Goal: Communication & Community: Answer question/provide support

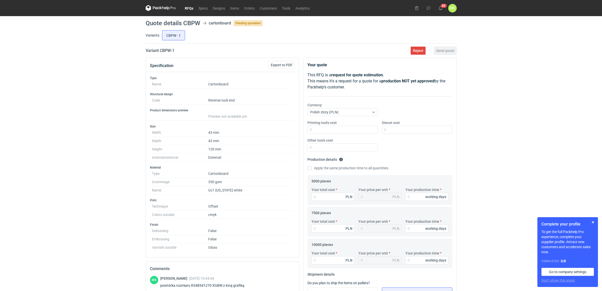
click at [188, 7] on link "RFQs" at bounding box center [189, 8] width 14 height 6
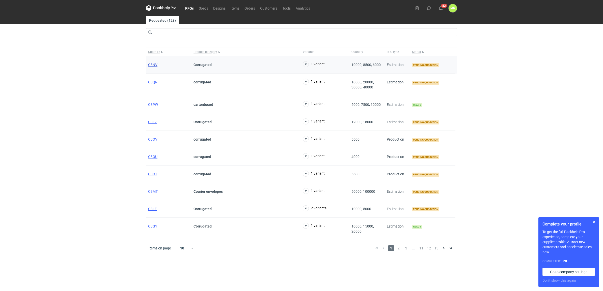
click at [155, 64] on span "CBNV" at bounding box center [152, 65] width 9 height 4
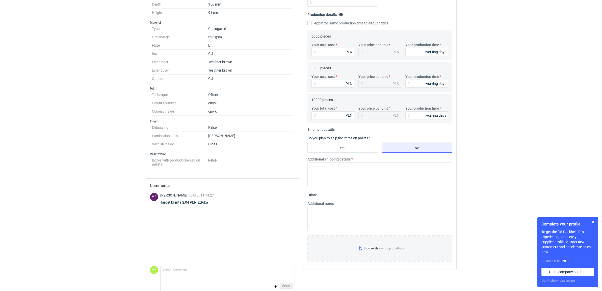
scroll to position [155, 0]
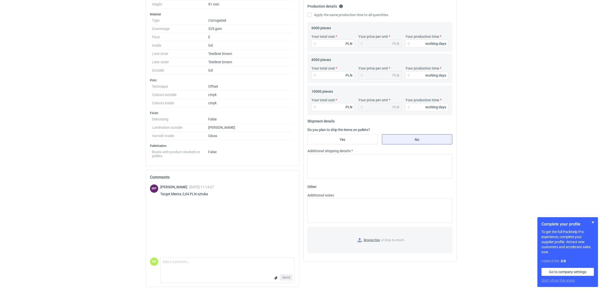
click at [191, 271] on form "Comment message Send" at bounding box center [227, 270] width 134 height 25
click at [192, 264] on textarea "Comment message" at bounding box center [227, 263] width 134 height 11
type textarea "[PERSON_NAME], dla którego nakładu taki target?"
click at [287, 277] on span "Send" at bounding box center [286, 278] width 8 height 4
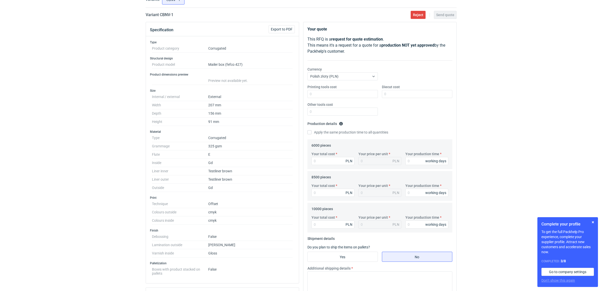
scroll to position [0, 0]
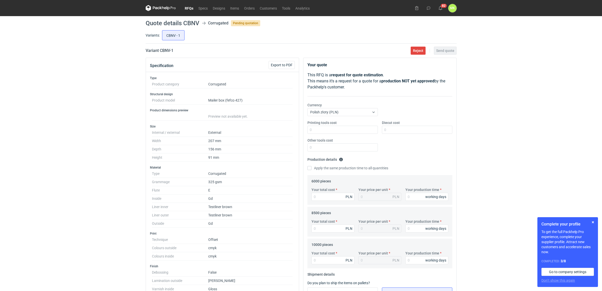
click at [497, 187] on div "RFQs Specs Designs Items Orders Customers Tools Analytics 82 [PERSON_NAME] Kasp…" at bounding box center [301, 145] width 602 height 291
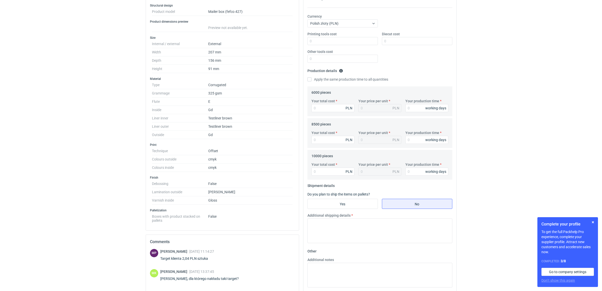
scroll to position [155, 0]
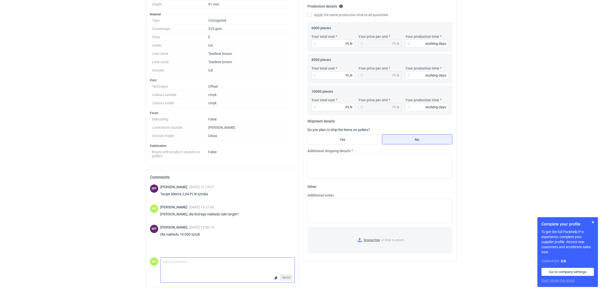
click at [245, 268] on textarea "Comment message" at bounding box center [227, 263] width 134 height 11
click at [221, 273] on div "Send" at bounding box center [227, 278] width 134 height 10
click at [220, 267] on textarea "Comment message" at bounding box center [227, 263] width 134 height 11
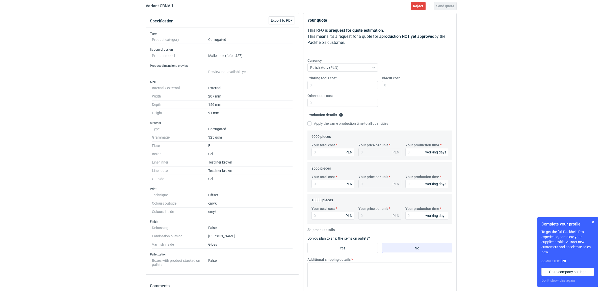
scroll to position [0, 0]
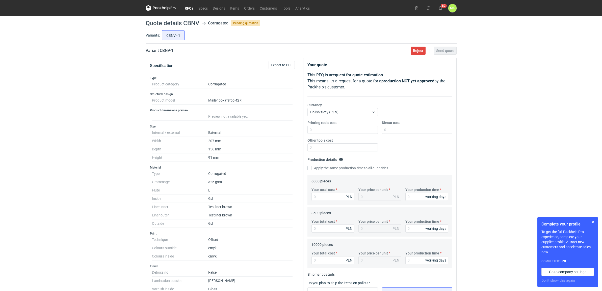
click at [546, 70] on div "RFQs Specs Designs Items Orders Customers Tools Analytics 82 [PERSON_NAME] Kasp…" at bounding box center [301, 145] width 602 height 291
drag, startPoint x: 568, startPoint y: 81, endPoint x: 564, endPoint y: 75, distance: 6.8
click at [568, 81] on div "RFQs Specs Designs Items Orders Customers Tools Analytics 82 [PERSON_NAME] Kasp…" at bounding box center [301, 145] width 602 height 291
click at [516, 99] on div "RFQs Specs Designs Items Orders Customers Tools Analytics 82 [PERSON_NAME] Kasp…" at bounding box center [301, 145] width 602 height 291
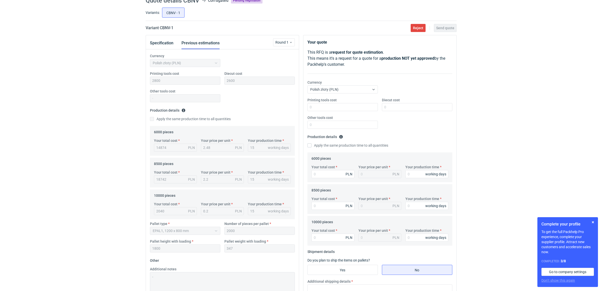
scroll to position [12, 0]
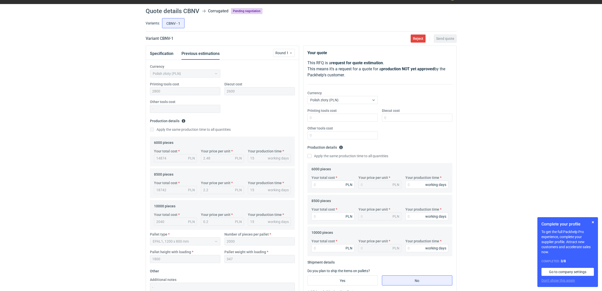
drag, startPoint x: 554, startPoint y: 137, endPoint x: 548, endPoint y: 118, distance: 20.2
click at [548, 118] on div "RFQs Specs Designs Items Orders Customers Tools Analytics 84 MK Martyna Kaspers…" at bounding box center [301, 133] width 602 height 291
click at [545, 118] on div "RFQs Specs Designs Items Orders Customers Tools Analytics 84 MK Martyna Kaspers…" at bounding box center [301, 133] width 602 height 291
